Goal: Task Accomplishment & Management: Complete application form

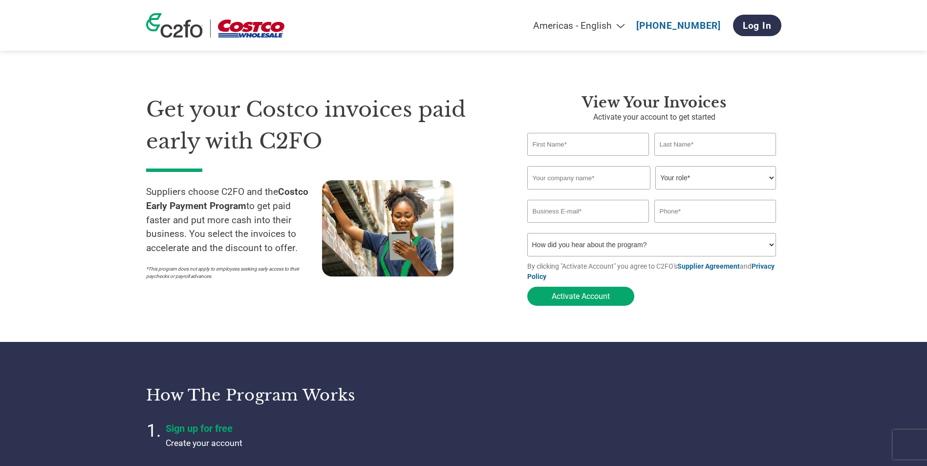
click at [593, 151] on input "text" at bounding box center [588, 144] width 122 height 23
type input "[PERSON_NAME]"
type input "V Spirits Company Limited T/A V Rum"
type input "[PERSON_NAME][EMAIL_ADDRESS][PERSON_NAME][DOMAIN_NAME]"
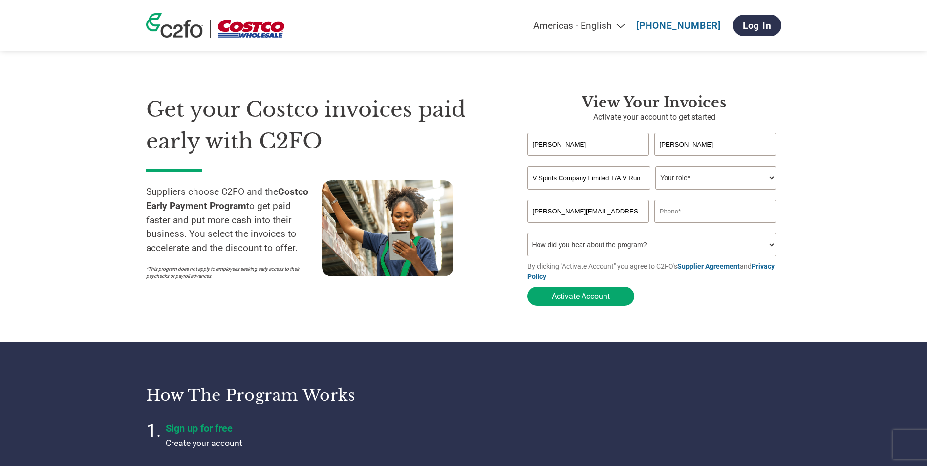
type input "07542900140"
click at [695, 174] on select "Your role* CFO Controller Credit Manager Finance Director Treasurer CEO Preside…" at bounding box center [715, 177] width 121 height 23
select select "OTHER"
click at [655, 167] on select "Your role* CFO Controller Credit Manager Finance Director Treasurer CEO Preside…" at bounding box center [715, 177] width 121 height 23
click at [641, 250] on select "How did you hear about the program? Received a letter Email Social Media Online…" at bounding box center [651, 244] width 249 height 23
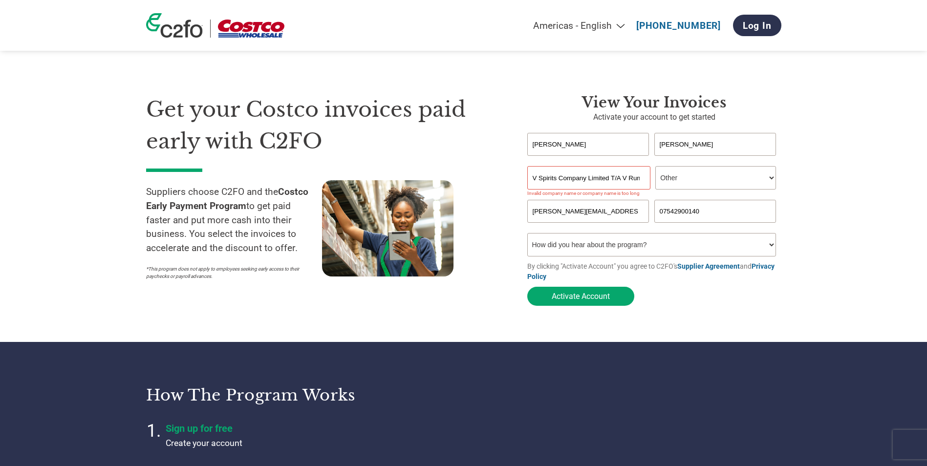
select select "Email"
click at [527, 236] on select "How did you hear about the program? Received a letter Email Social Media Online…" at bounding box center [651, 244] width 249 height 23
drag, startPoint x: 611, startPoint y: 177, endPoint x: 649, endPoint y: 179, distance: 37.2
click at [649, 179] on input "V Spirits Company Limited T/A V Rum" at bounding box center [588, 177] width 123 height 23
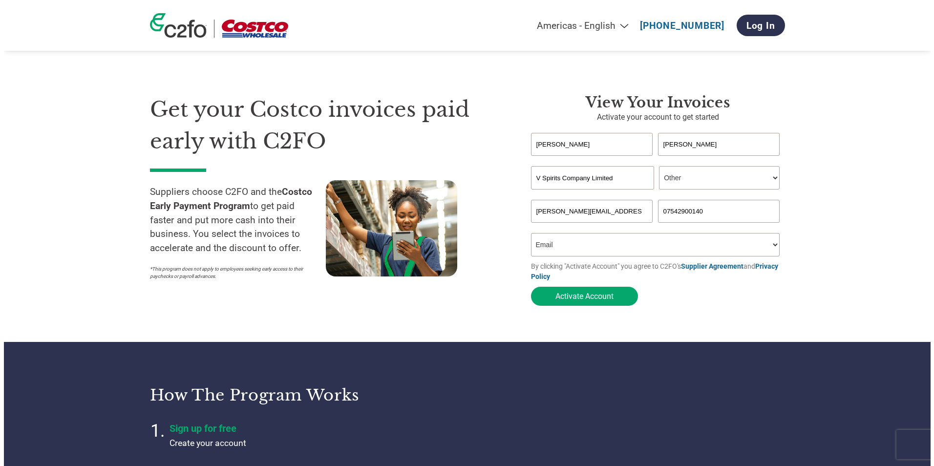
scroll to position [0, 0]
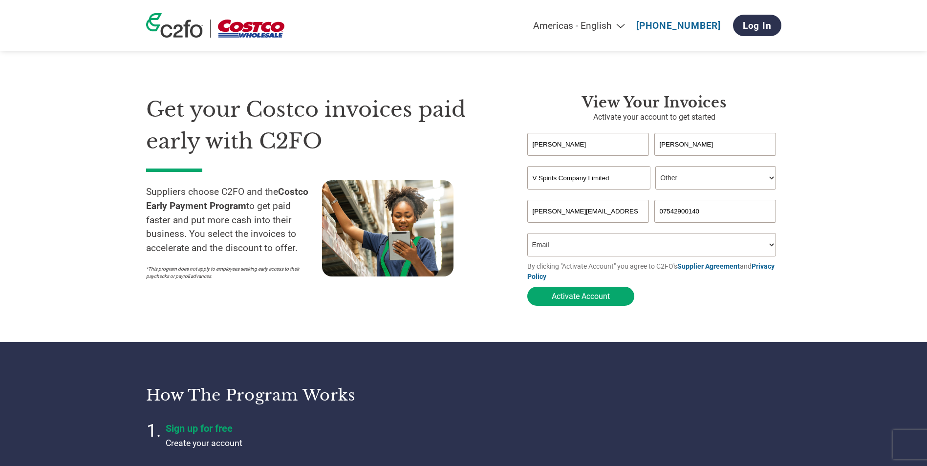
type input "V Spirits Company Limited"
click at [499, 173] on div "Get your Costco invoices paid early with C2FO Suppliers choose C2FO and the Cos…" at bounding box center [329, 202] width 367 height 217
click at [565, 300] on button "Activate Account" at bounding box center [580, 296] width 107 height 19
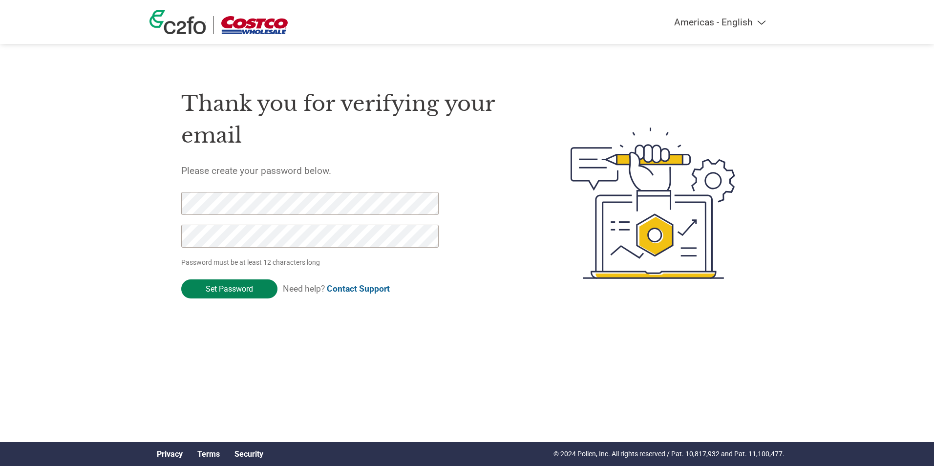
click at [242, 286] on input "Set Password" at bounding box center [229, 289] width 96 height 19
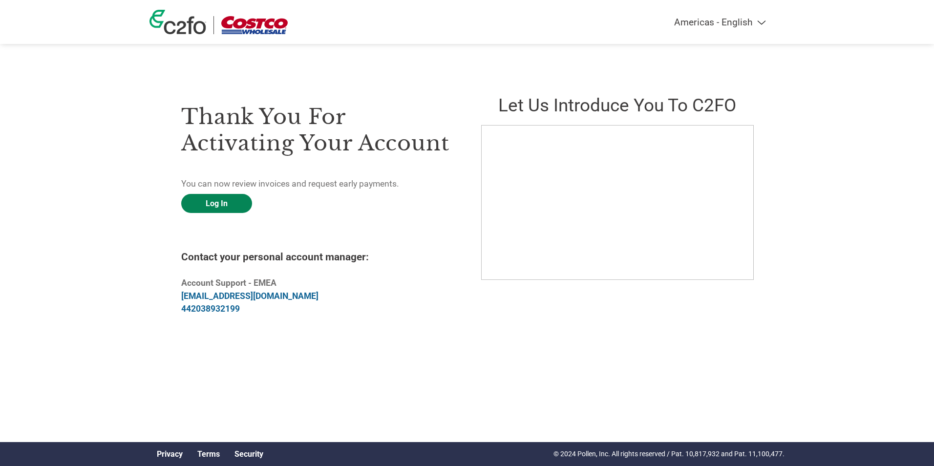
click at [220, 205] on link "Log In" at bounding box center [216, 203] width 71 height 19
